Goal: Information Seeking & Learning: Learn about a topic

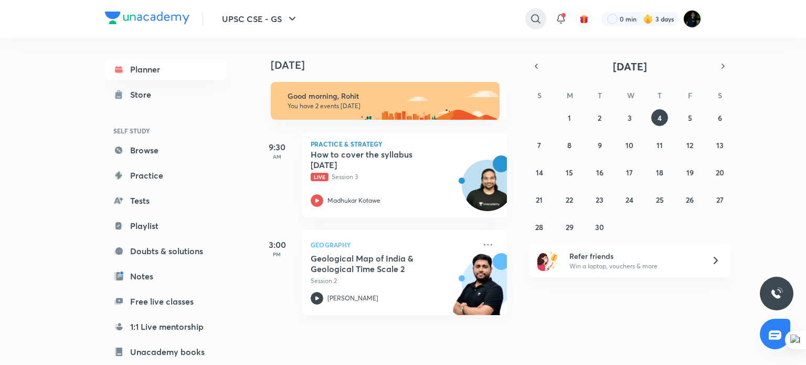
click at [533, 12] on div at bounding box center [535, 18] width 21 height 21
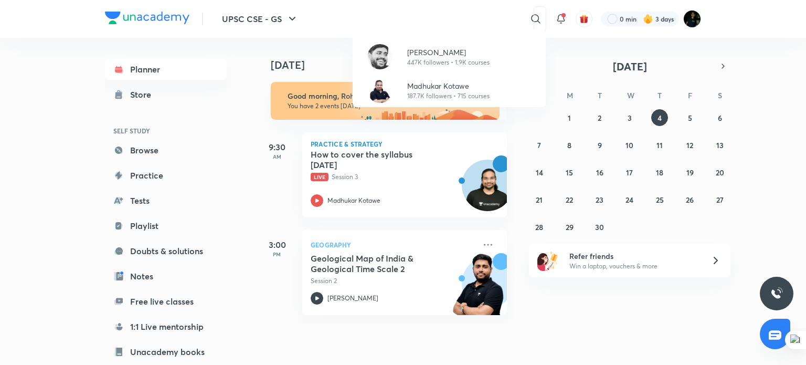
click at [455, 14] on div "Sudarshan Gurjar 447K followers • 1.9K courses Madhukar Kotawe 187.7K followers…" at bounding box center [403, 182] width 806 height 365
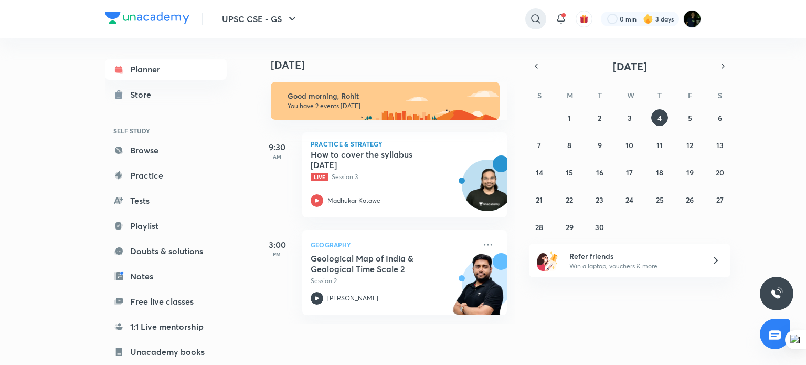
click at [540, 15] on icon at bounding box center [535, 19] width 13 height 13
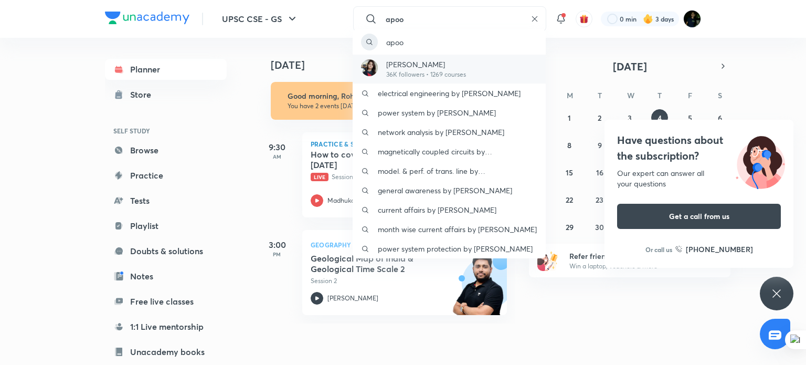
type input "apoo"
click at [443, 62] on p "Apoorva Rajput" at bounding box center [426, 64] width 80 height 11
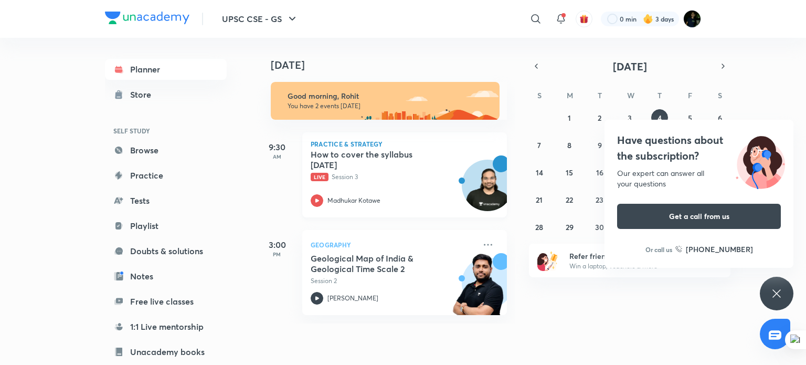
click at [403, 160] on h5 "How to cover the syllabus [DATE]" at bounding box center [375, 159] width 131 height 21
click at [326, 241] on p "Geography" at bounding box center [392, 244] width 165 height 13
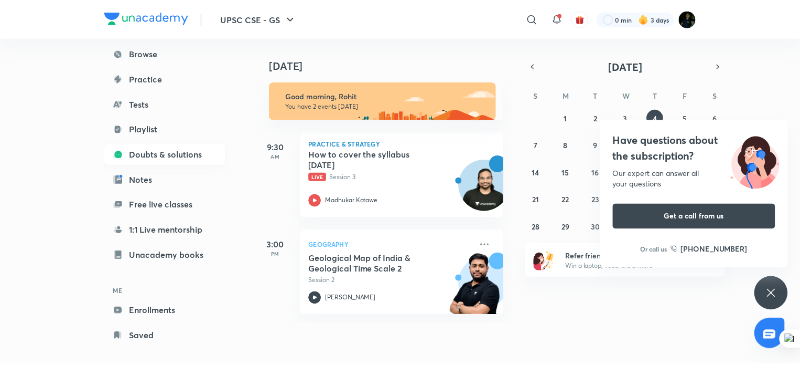
scroll to position [103, 0]
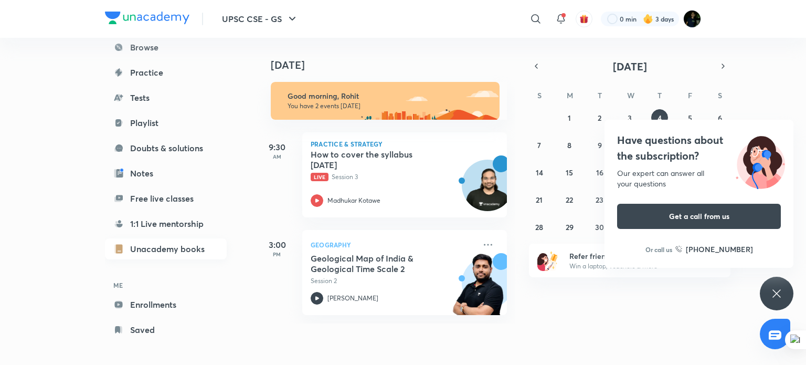
click at [161, 243] on link "Unacademy books" at bounding box center [166, 248] width 122 height 21
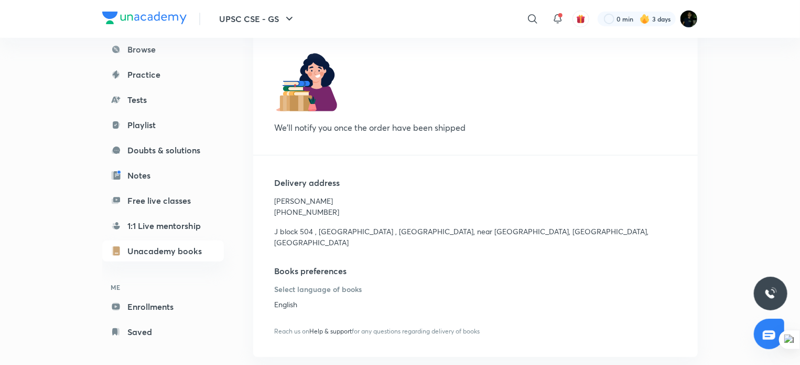
scroll to position [107, 0]
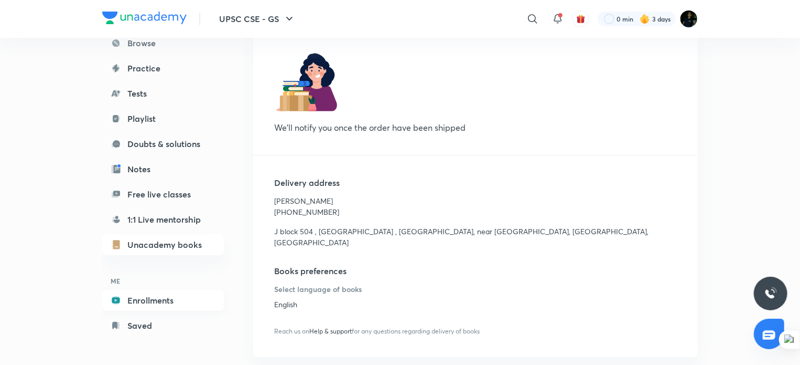
click at [168, 290] on link "Enrollments" at bounding box center [163, 300] width 122 height 21
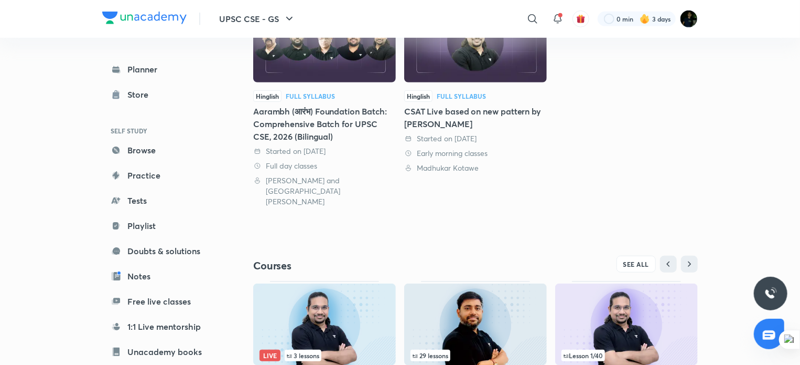
scroll to position [369, 0]
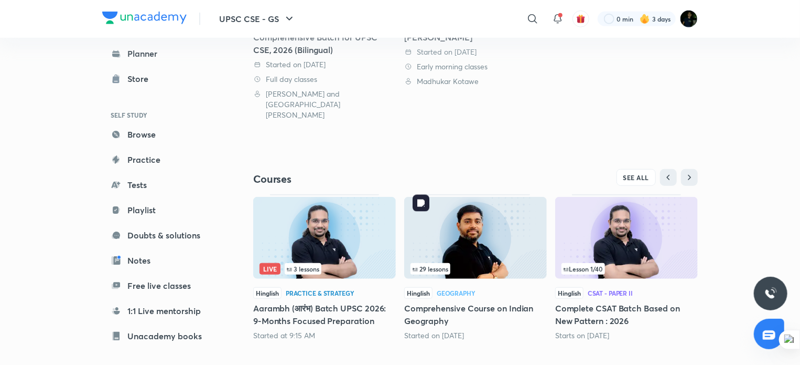
click at [478, 237] on img at bounding box center [475, 238] width 143 height 82
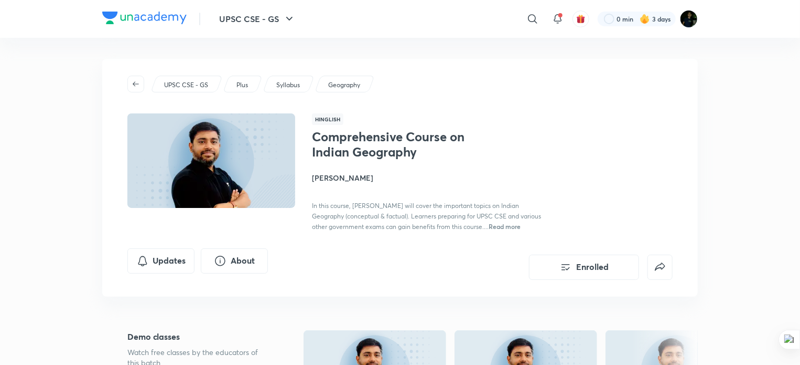
scroll to position [84, 0]
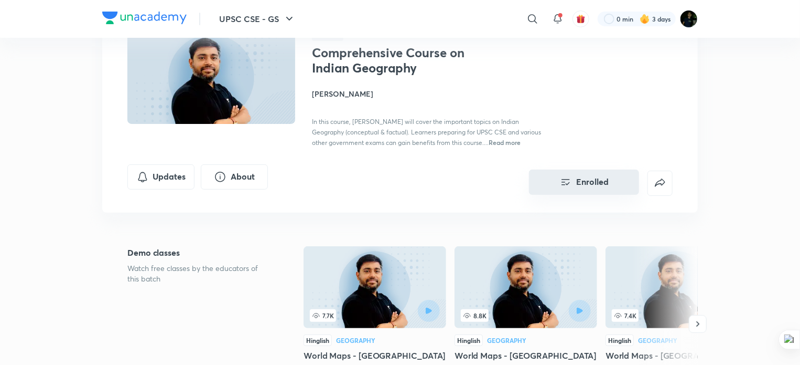
click at [575, 180] on button "Enrolled" at bounding box center [584, 181] width 110 height 25
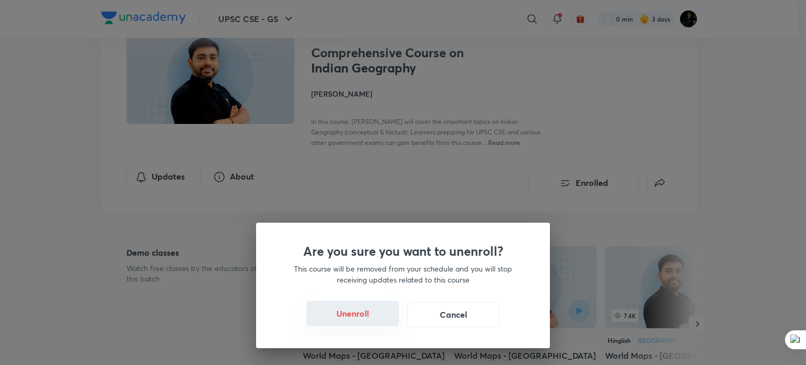
click at [370, 322] on button "Unenroll" at bounding box center [352, 313] width 92 height 25
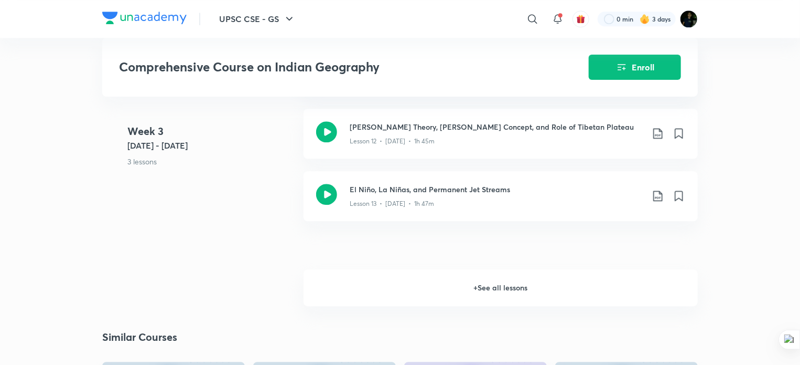
scroll to position [1284, 0]
click at [478, 271] on h6 "+ See all lessons" at bounding box center [501, 289] width 394 height 37
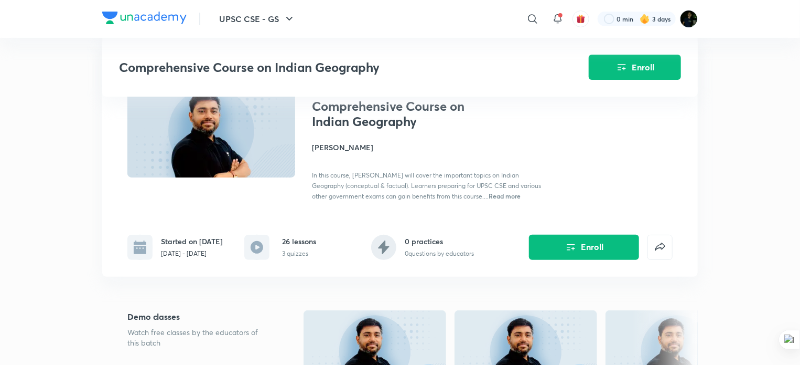
scroll to position [0, 0]
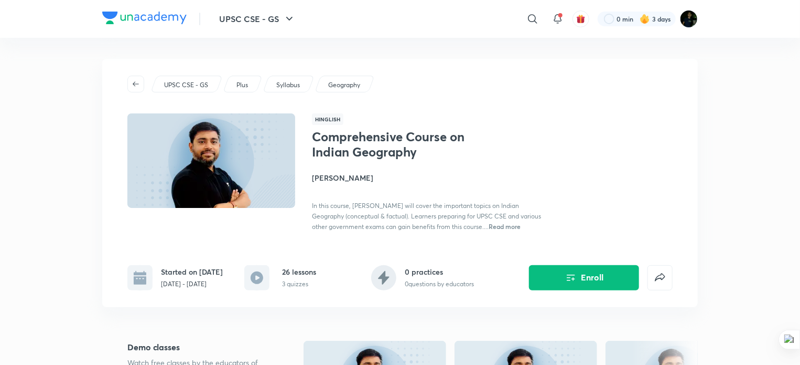
click at [351, 178] on h4 "[PERSON_NAME]" at bounding box center [429, 177] width 235 height 11
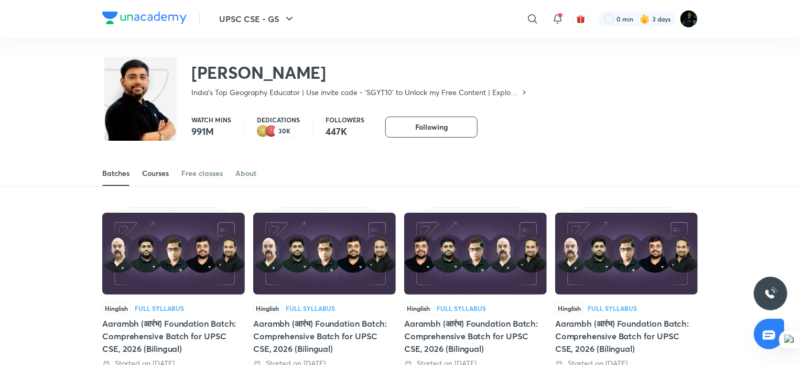
click at [157, 169] on div "Courses" at bounding box center [155, 173] width 27 height 10
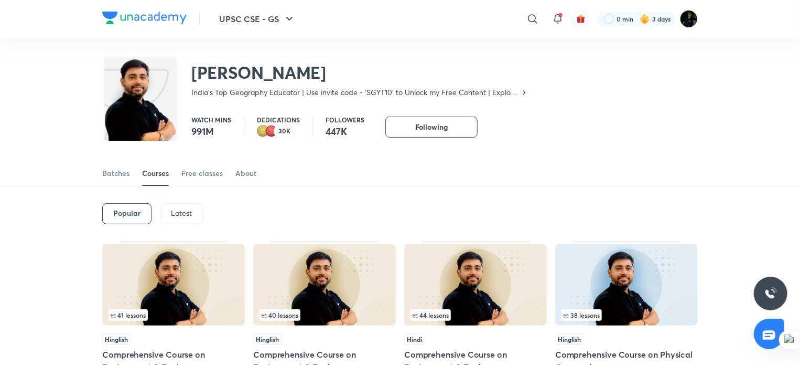
click at [183, 207] on div "Latest" at bounding box center [181, 213] width 43 height 21
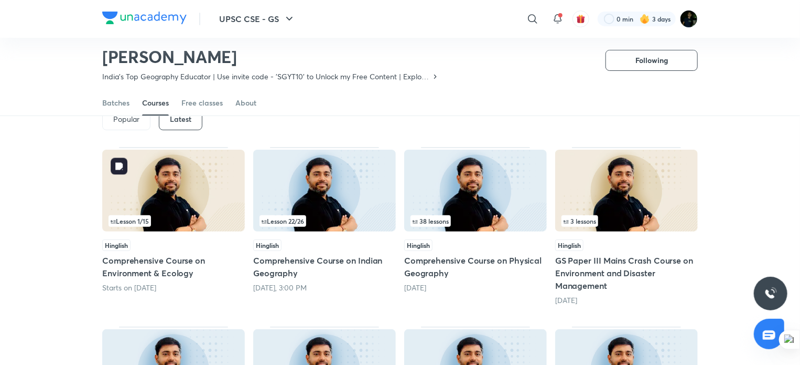
scroll to position [63, 0]
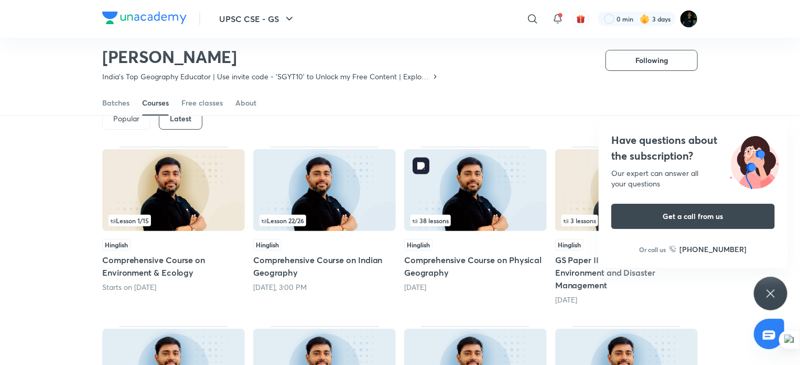
click at [459, 185] on img at bounding box center [475, 190] width 143 height 82
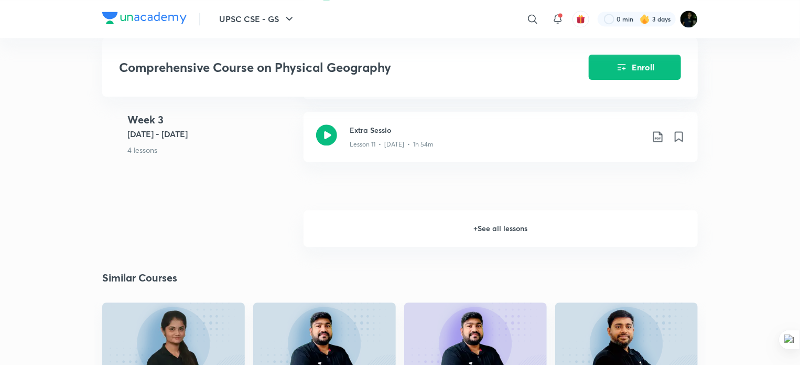
scroll to position [1210, 0]
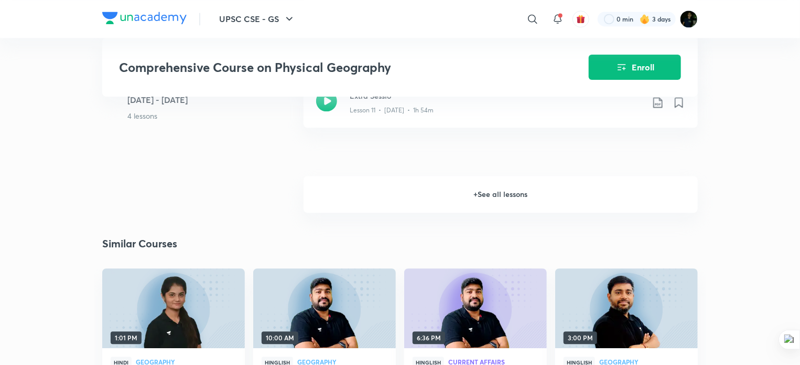
click at [483, 188] on h6 "+ See all lessons" at bounding box center [501, 194] width 394 height 37
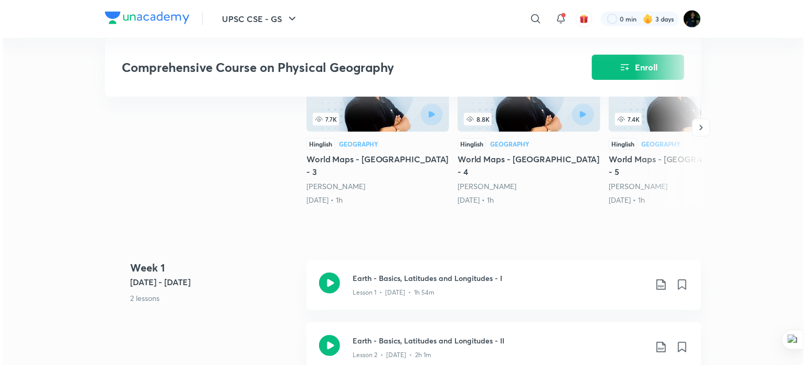
scroll to position [0, 0]
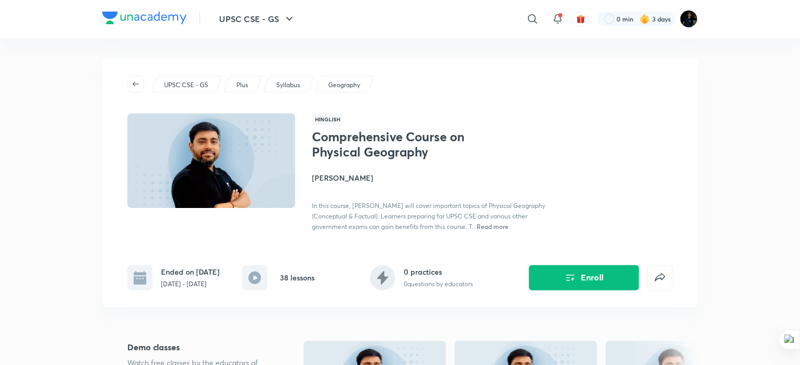
click at [509, 224] on span "Read more" at bounding box center [493, 226] width 32 height 8
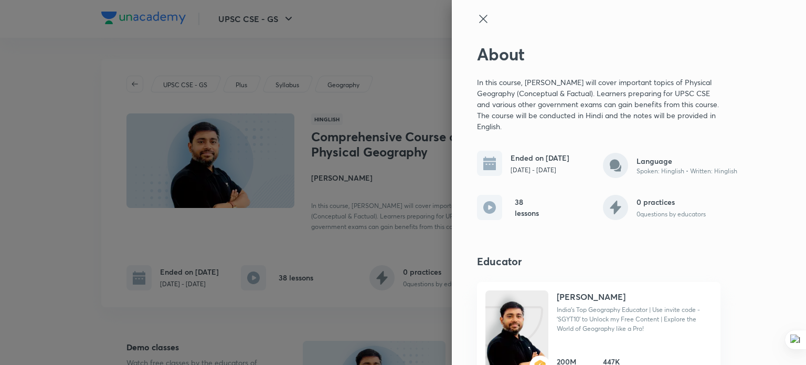
scroll to position [26, 0]
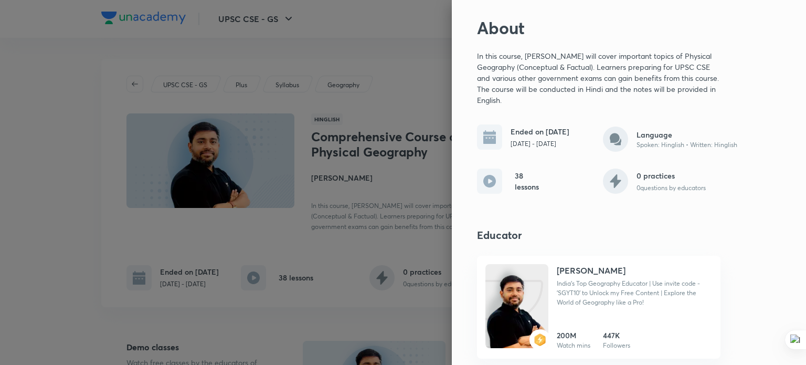
click at [317, 194] on div at bounding box center [403, 182] width 806 height 365
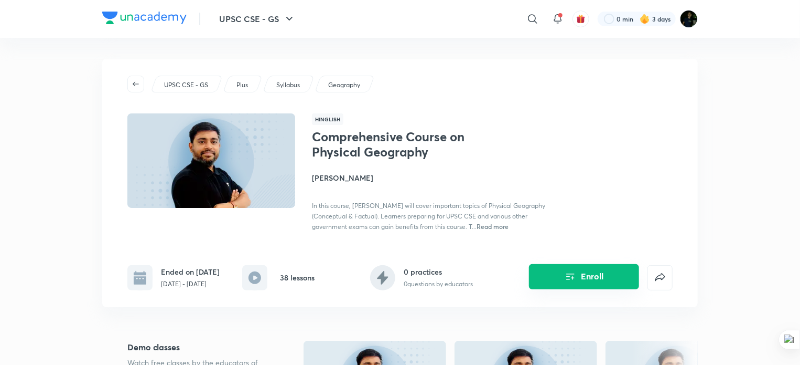
click at [583, 288] on button "Enroll" at bounding box center [584, 276] width 110 height 25
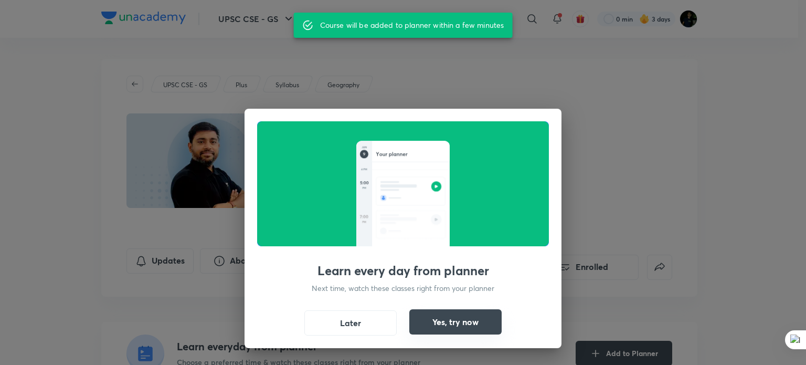
click at [462, 321] on button "Yes, try now" at bounding box center [455, 321] width 92 height 25
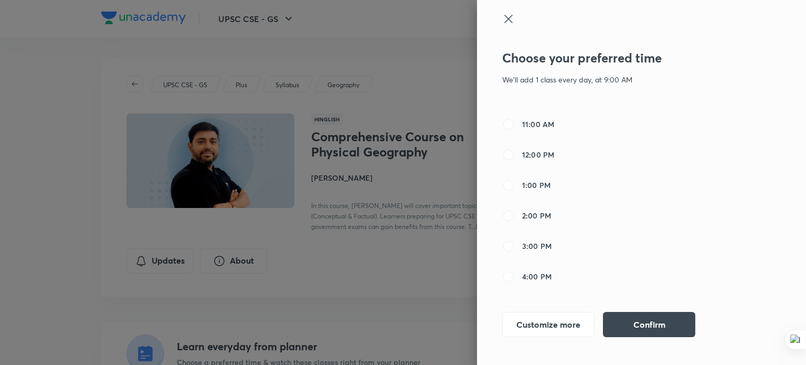
scroll to position [141, 0]
click at [530, 211] on span "2:00 PM" at bounding box center [536, 214] width 29 height 11
click at [514, 211] on input "2:00 PM" at bounding box center [508, 215] width 13 height 13
radio input "false"
radio input "true"
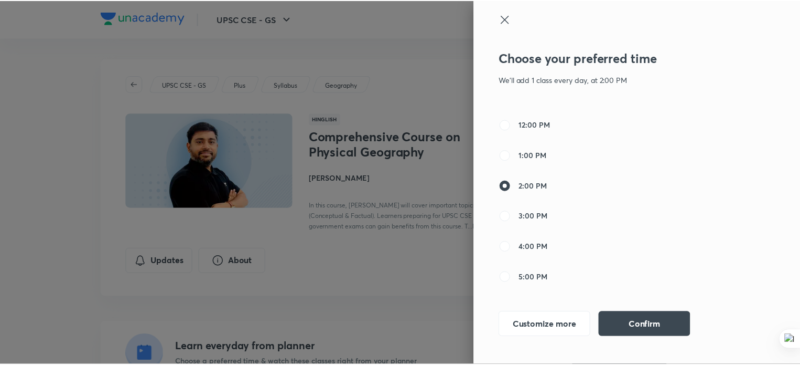
scroll to position [172, 0]
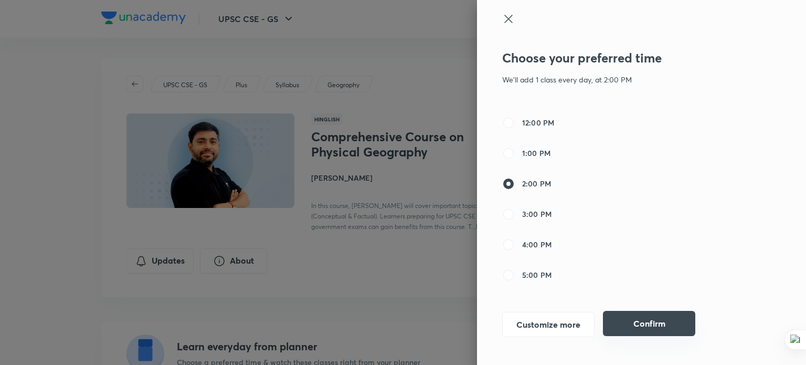
click at [635, 328] on button "Confirm" at bounding box center [649, 322] width 92 height 25
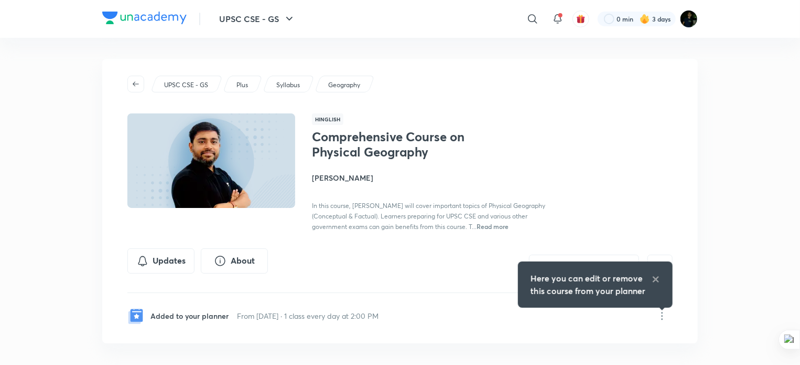
click at [655, 278] on icon at bounding box center [655, 278] width 5 height 5
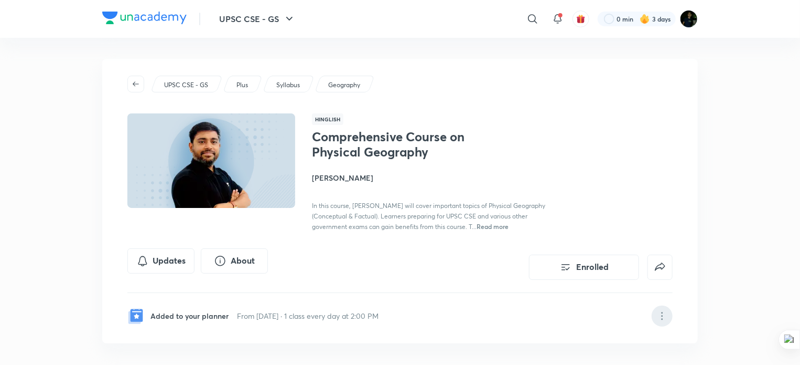
click at [663, 322] on icon at bounding box center [662, 315] width 13 height 13
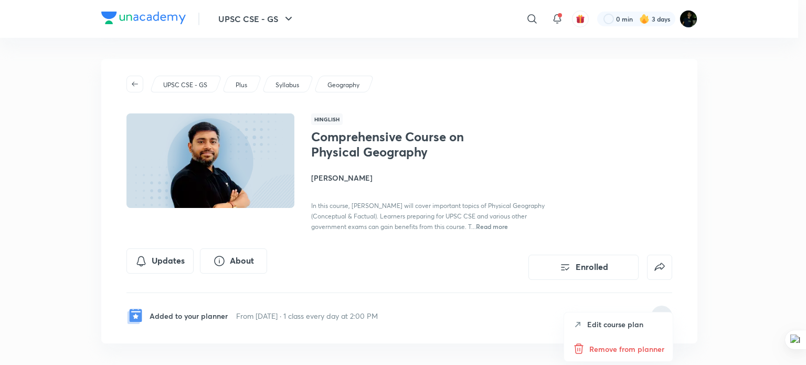
click at [731, 275] on div at bounding box center [403, 182] width 806 height 365
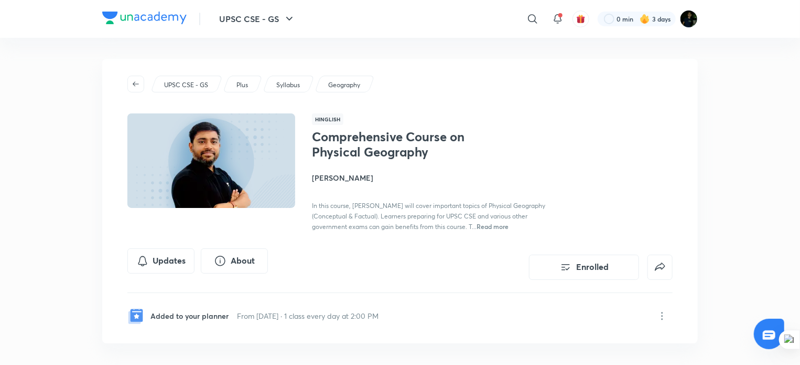
scroll to position [63, 0]
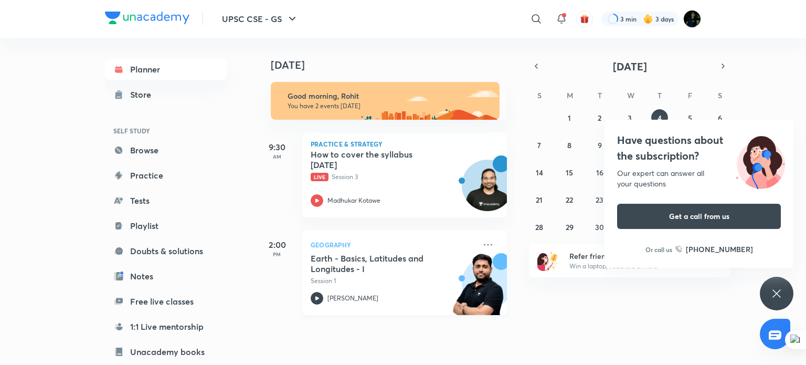
click at [386, 256] on h5 "Earth - Basics, Latitudes and Longitudes - I" at bounding box center [375, 263] width 131 height 21
